Goal: Task Accomplishment & Management: Complete application form

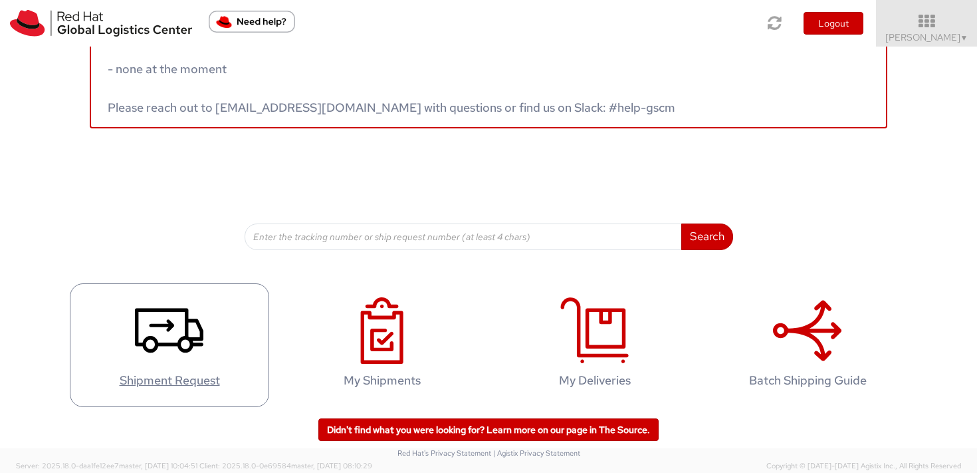
scroll to position [49, 0]
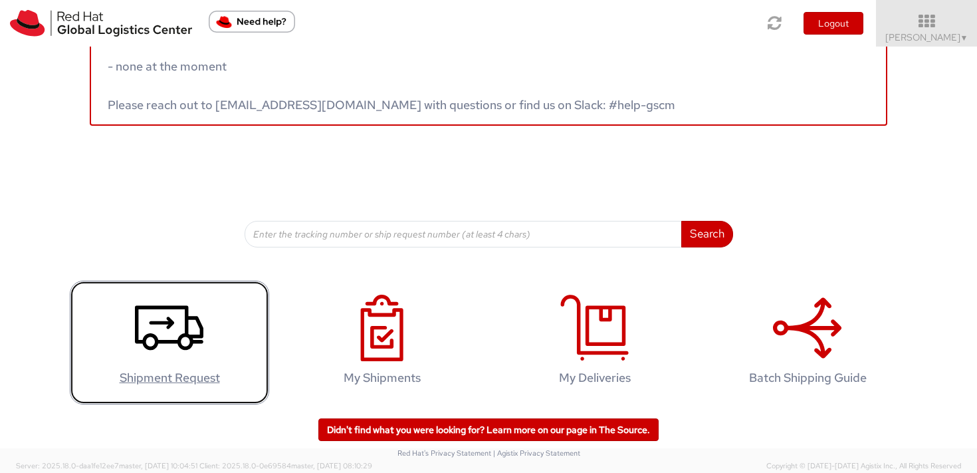
click at [142, 335] on use at bounding box center [169, 327] width 68 height 45
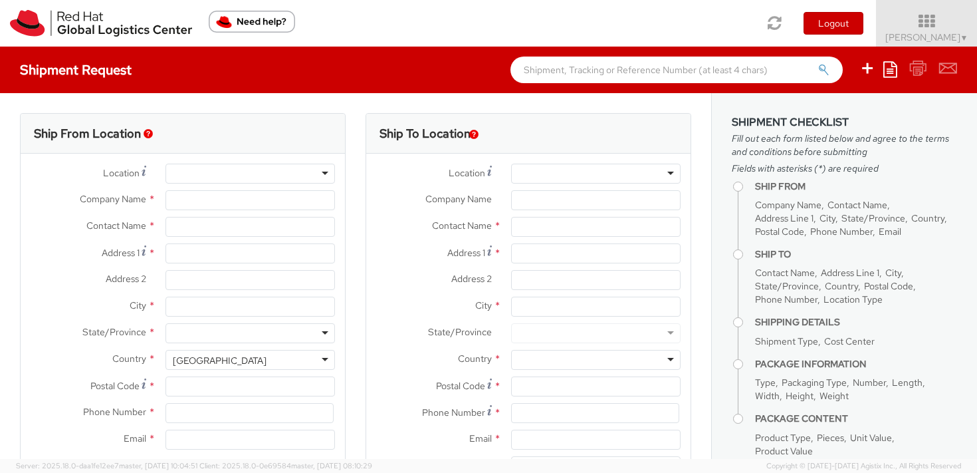
select select
select select "809"
type input "Red Hat Czech s.r.o."
type input "[PERSON_NAME]"
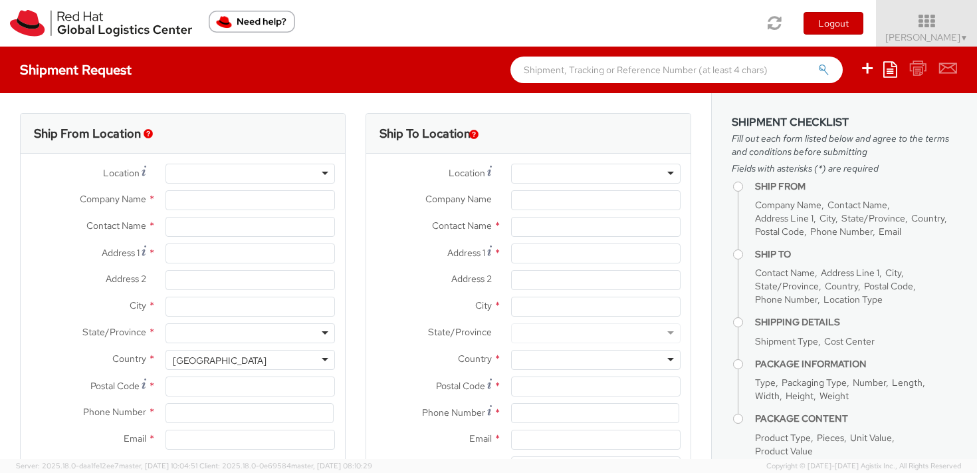
type input "Purkynova 647/111"
type input "[GEOGRAPHIC_DATA]"
type input "621 00"
type input "420 532 294 555"
type input "[EMAIL_ADDRESS][DOMAIN_NAME]"
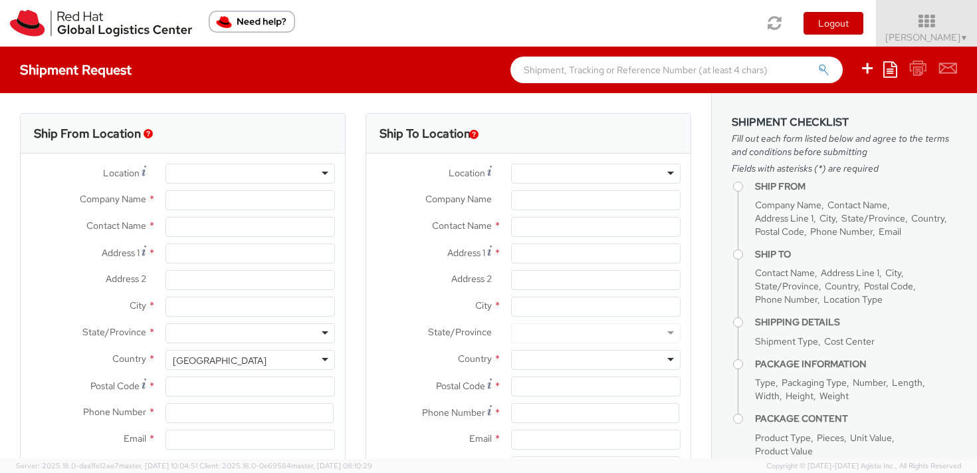
select select "CM"
select select "KGS"
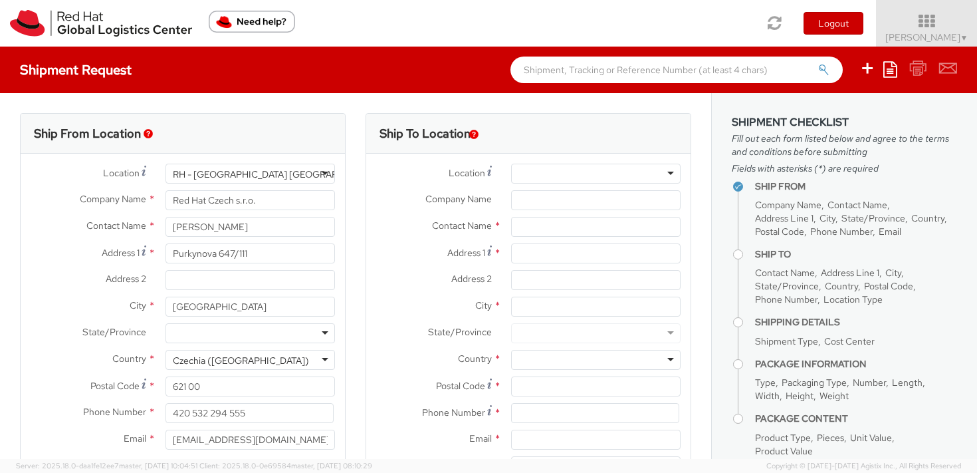
click at [529, 171] on div at bounding box center [596, 174] width 170 height 20
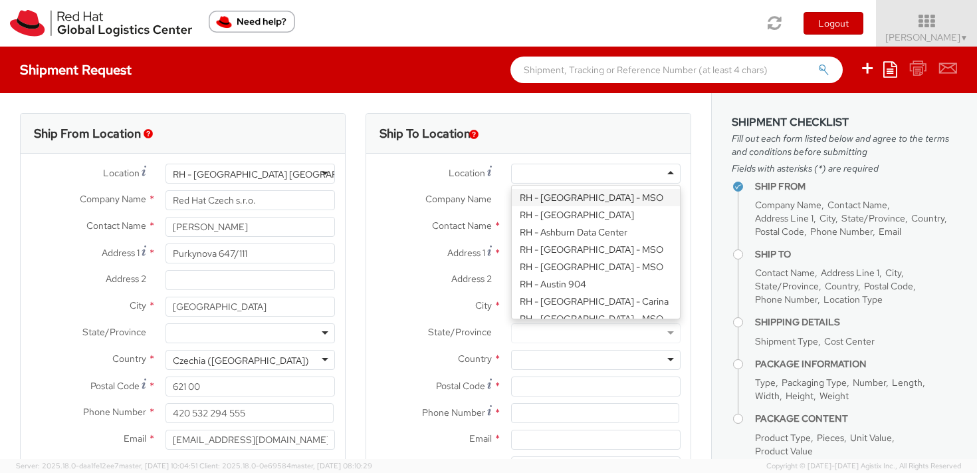
click at [529, 171] on div at bounding box center [596, 174] width 170 height 20
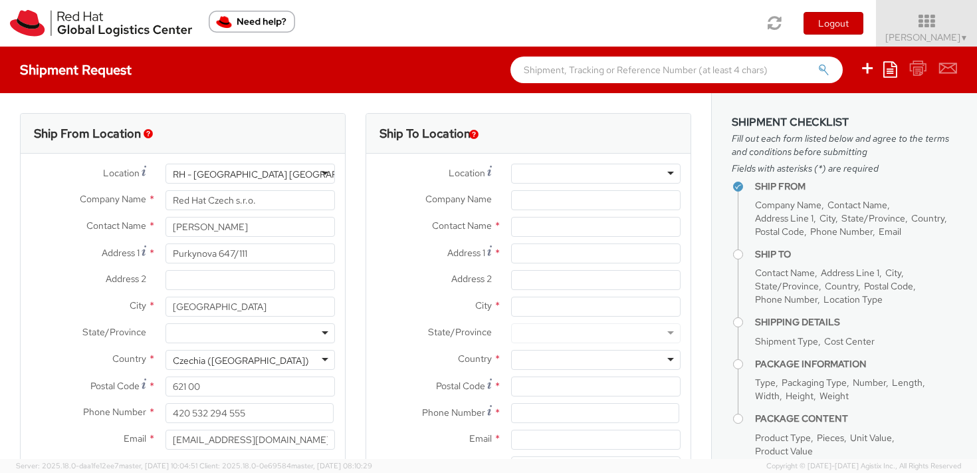
click at [490, 191] on label "Company Name *" at bounding box center [433, 198] width 135 height 17
click at [511, 191] on input "Company Name *" at bounding box center [596, 200] width 170 height 20
paste input "CzRelo SH s.r.o.,"
type input "CzRelo SH s.r.o.,"
click at [517, 247] on input "Address 1 *" at bounding box center [596, 253] width 170 height 20
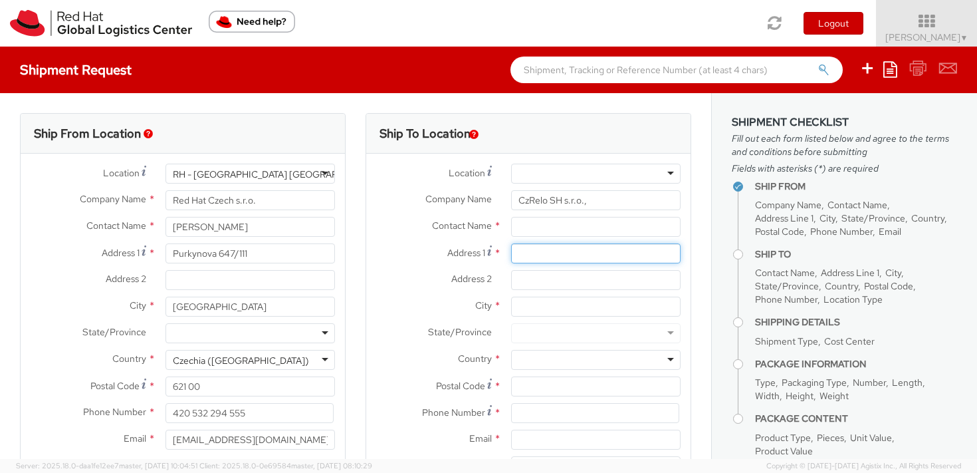
paste input "Kořenského 1025/7"
type input "Kořenského 1025/7"
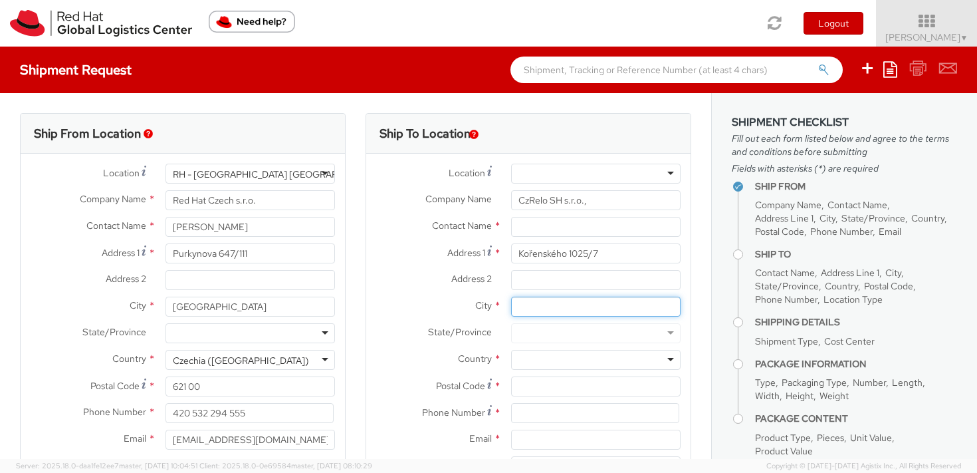
click at [519, 309] on input "City *" at bounding box center [596, 307] width 170 height 20
click at [525, 281] on input "Address 2 *" at bounding box center [596, 280] width 170 height 20
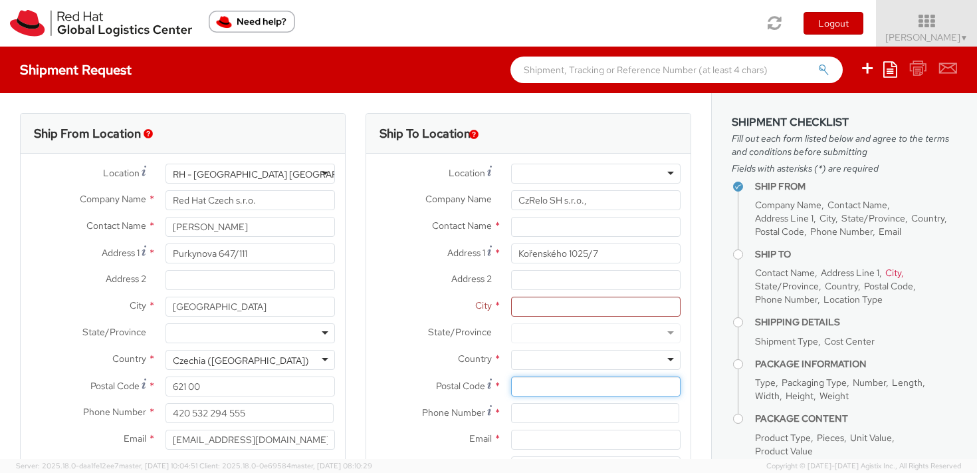
click at [522, 383] on input "Postal Code *" at bounding box center [596, 386] width 170 height 20
paste input "150 00"
type input "150 00"
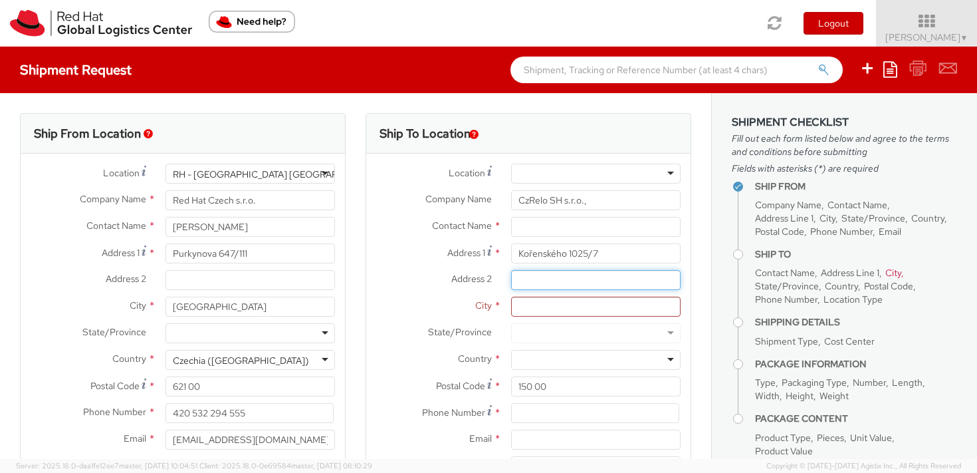
click at [523, 282] on input "Address 2 *" at bounding box center [596, 280] width 170 height 20
click at [516, 311] on input "City *" at bounding box center [596, 307] width 170 height 20
paste input "Praha 5"
type input "Praha 5"
click at [517, 281] on input "Address 2 *" at bounding box center [596, 280] width 170 height 20
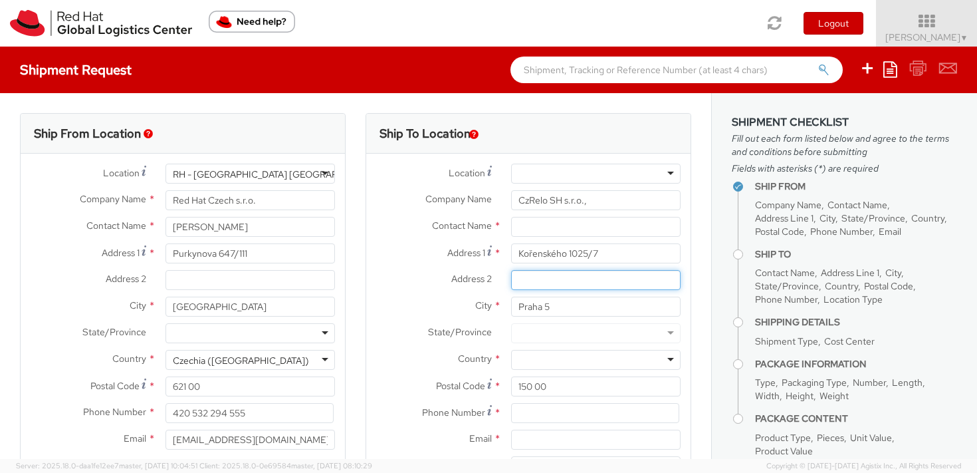
click at [517, 281] on input "Address 2 *" at bounding box center [596, 280] width 170 height 20
paste input "[PERSON_NAME]"
type input "[PERSON_NAME]"
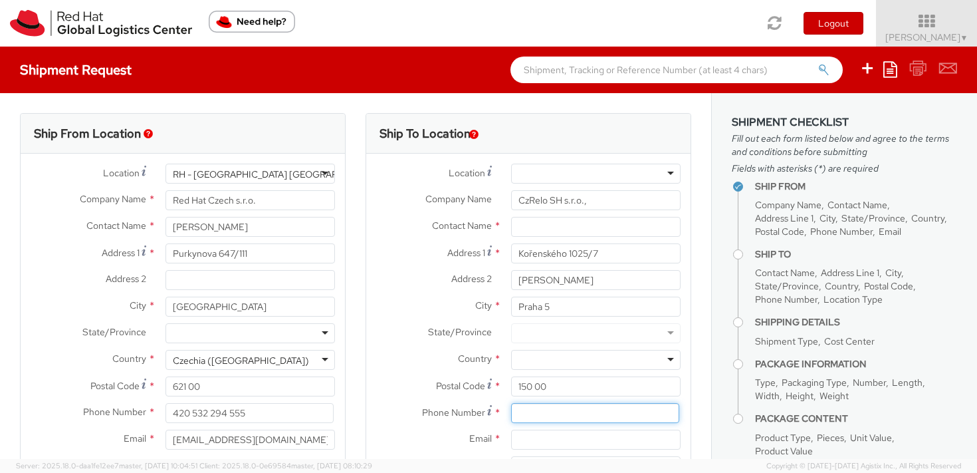
click at [519, 412] on input at bounding box center [595, 413] width 168 height 20
paste input "603104275"
type input "603104275"
click at [533, 442] on input "Email *" at bounding box center [596, 440] width 170 height 20
paste input "[EMAIL_ADDRESS][DOMAIN_NAME]"
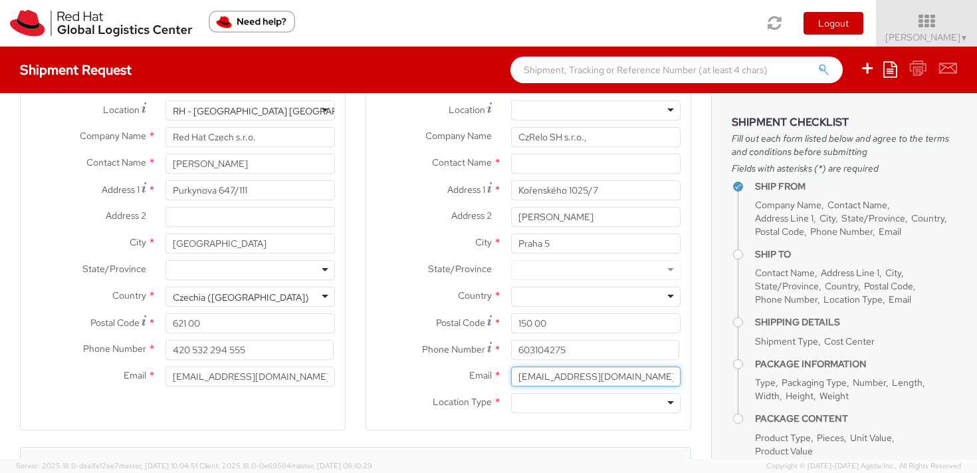
scroll to position [64, 0]
type input "[EMAIL_ADDRESS][DOMAIN_NAME]"
click at [523, 401] on div at bounding box center [596, 402] width 170 height 20
click at [516, 296] on div at bounding box center [596, 296] width 170 height 20
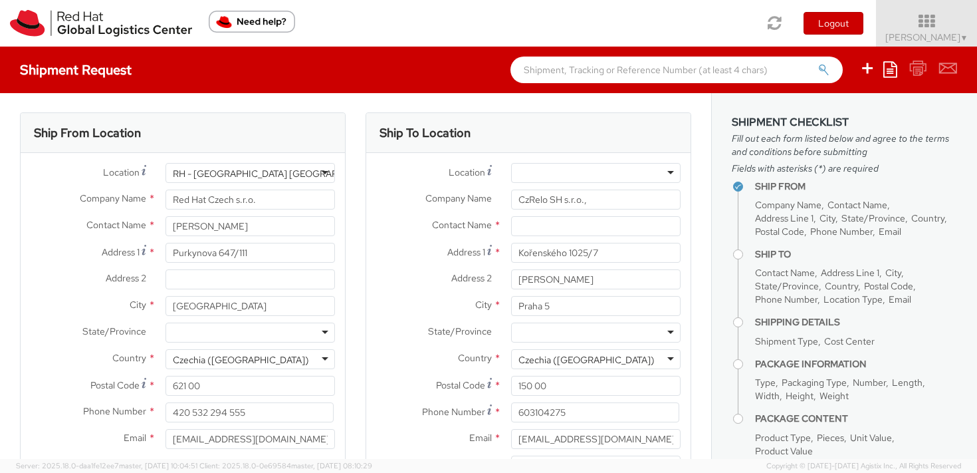
scroll to position [0, 0]
click at [549, 225] on input "text" at bounding box center [596, 227] width 170 height 20
click at [553, 200] on input "CzRelo SH s.r.o.," at bounding box center [596, 200] width 170 height 20
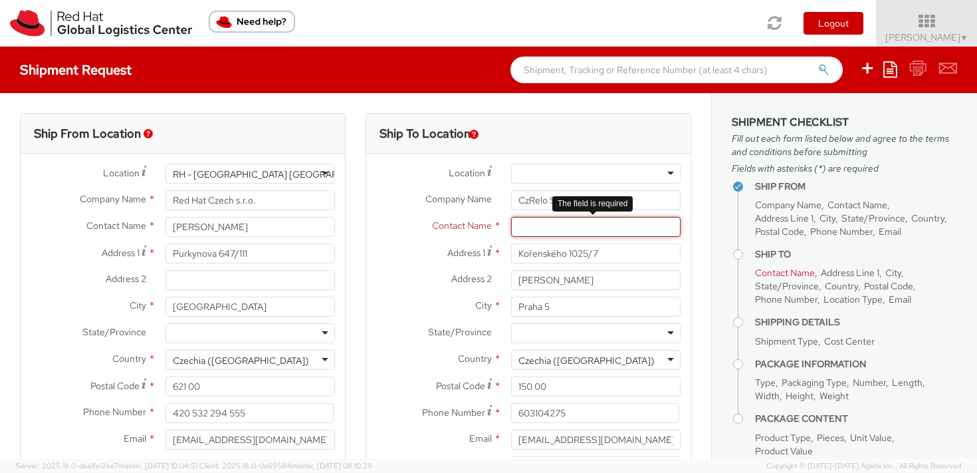
click at [563, 227] on input "text" at bounding box center [596, 227] width 170 height 20
paste input "CzRelo SH s.r.o.,"
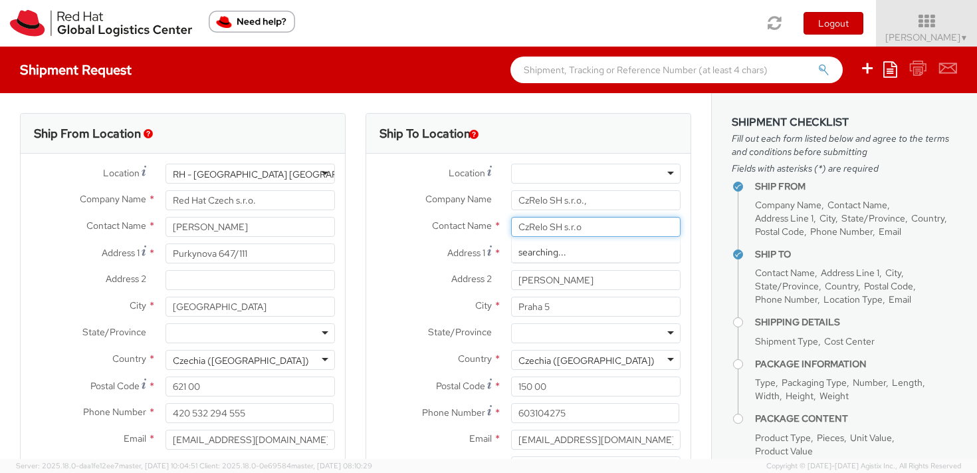
type input "CzRelo SH s.r.o"
click at [408, 231] on label "Contact Name *" at bounding box center [433, 225] width 135 height 17
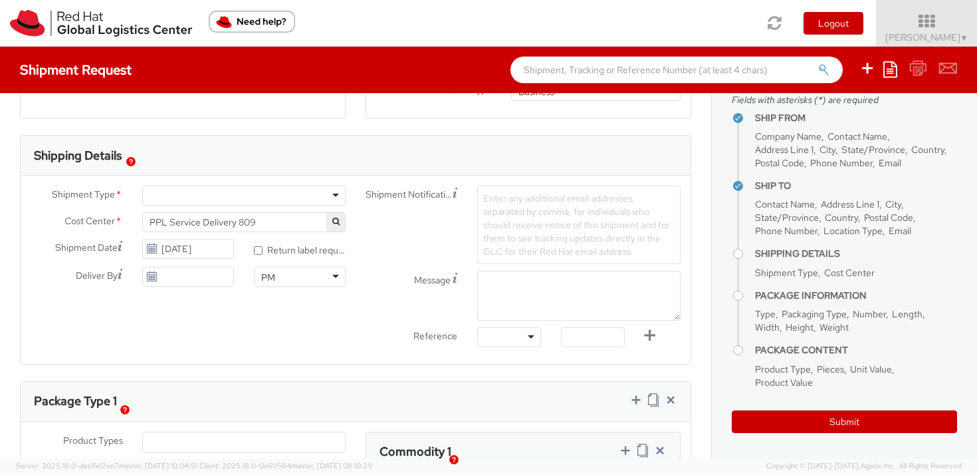
scroll to position [366, 0]
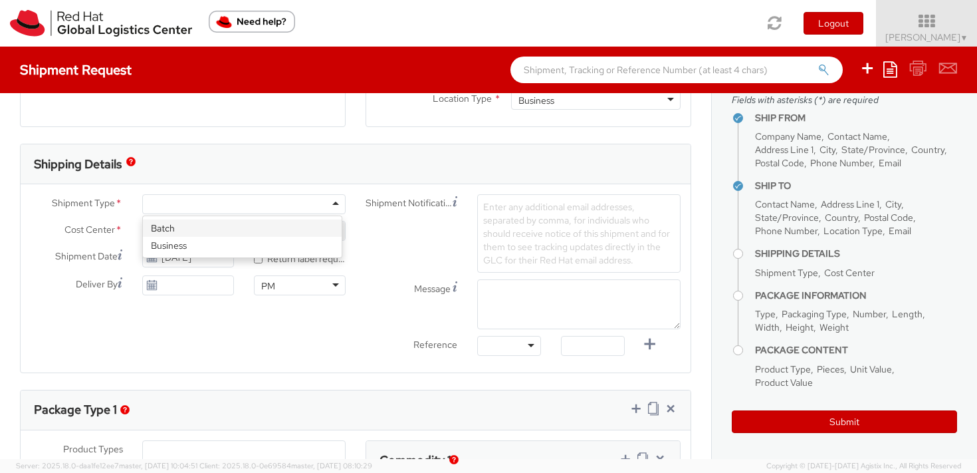
click at [305, 202] on div at bounding box center [243, 204] width 203 height 20
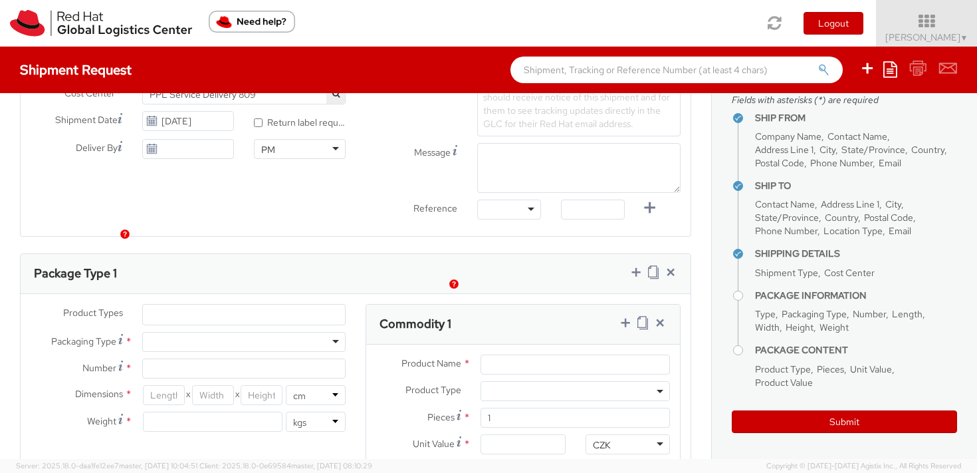
scroll to position [575, 0]
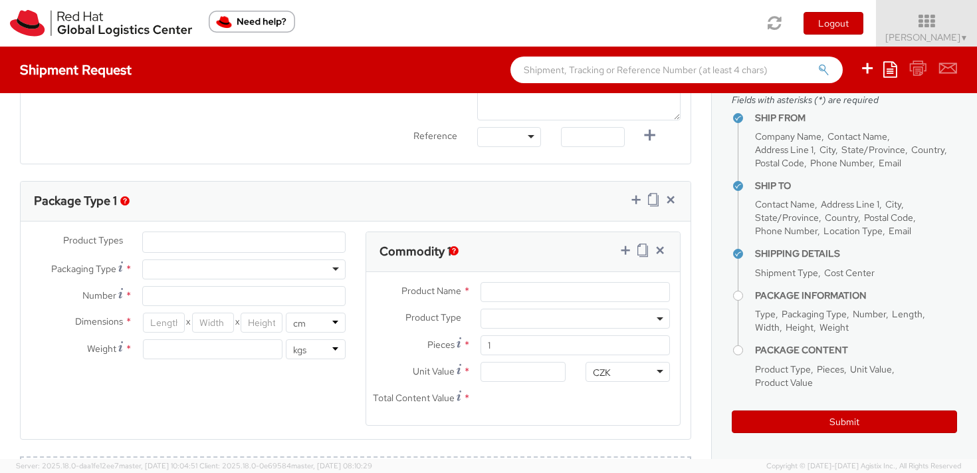
click at [193, 245] on ul at bounding box center [244, 242] width 202 height 20
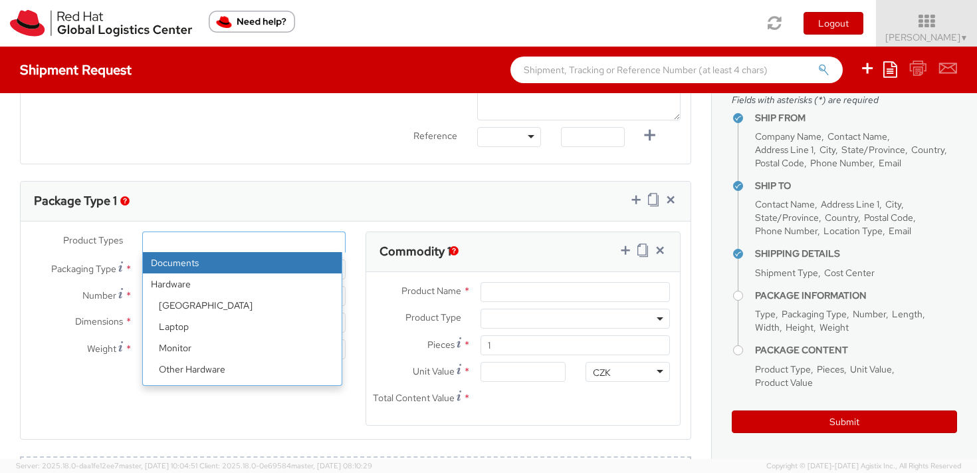
select select "DOCUMENT"
type input "Documents"
select select "DOCUMENT"
type input "1.00"
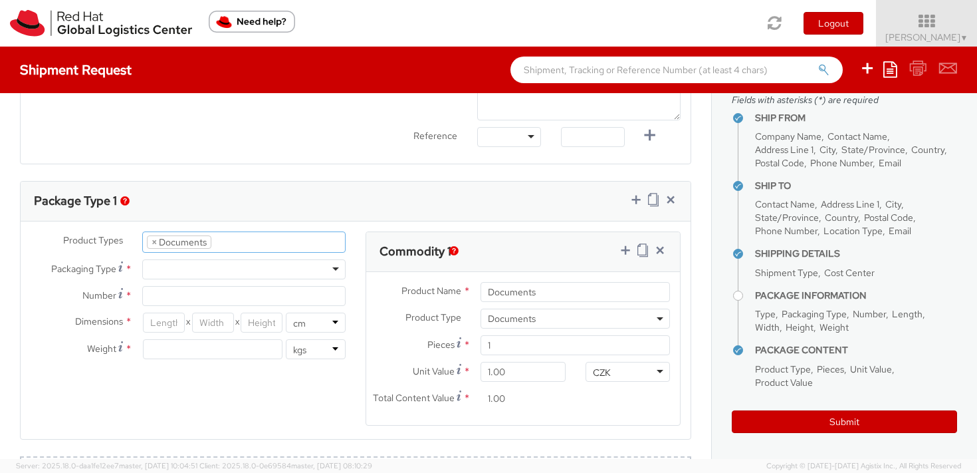
click at [197, 265] on div at bounding box center [243, 269] width 203 height 20
type input "1"
type input "24.13"
type input "31.75"
type input "0.64"
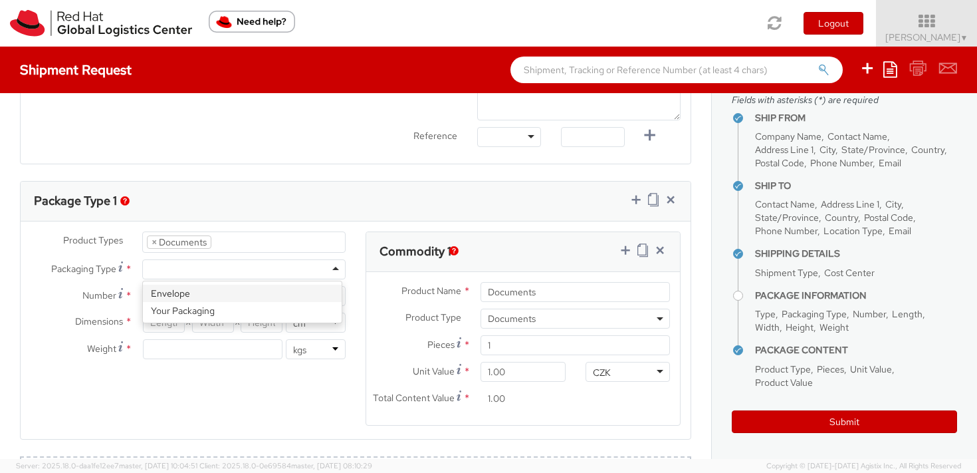
type input "0.5"
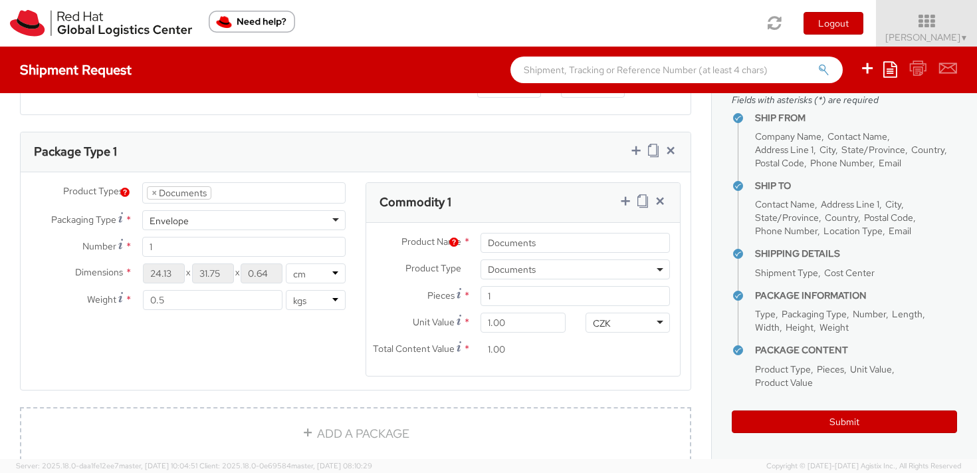
scroll to position [558, 0]
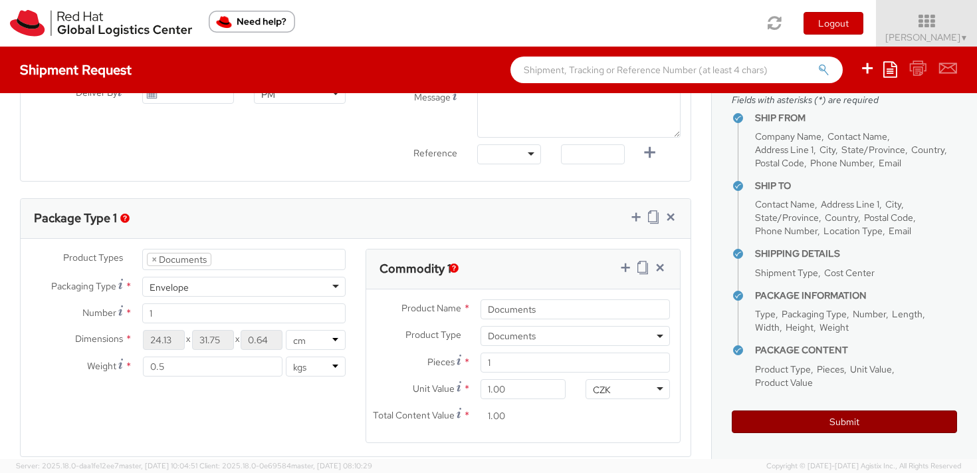
click at [874, 415] on button "Submit" at bounding box center [844, 421] width 225 height 23
